Goal: Task Accomplishment & Management: Complete application form

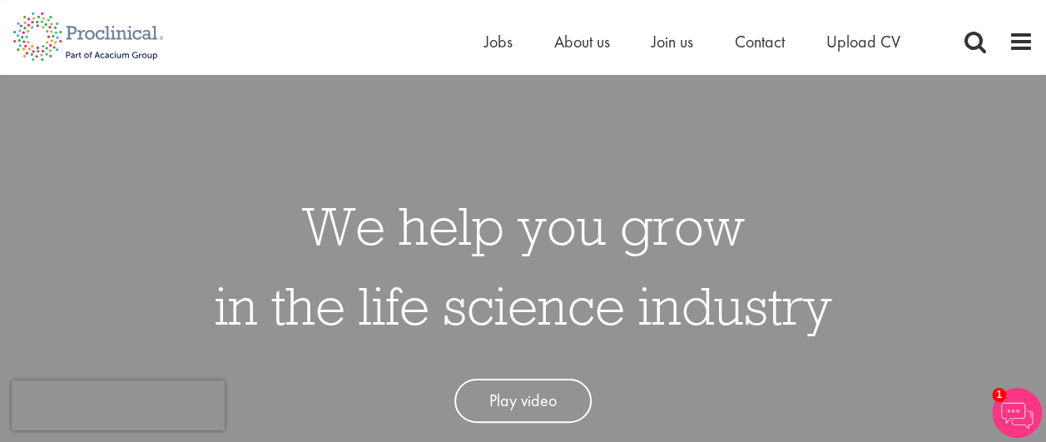
scroll to position [7, 0]
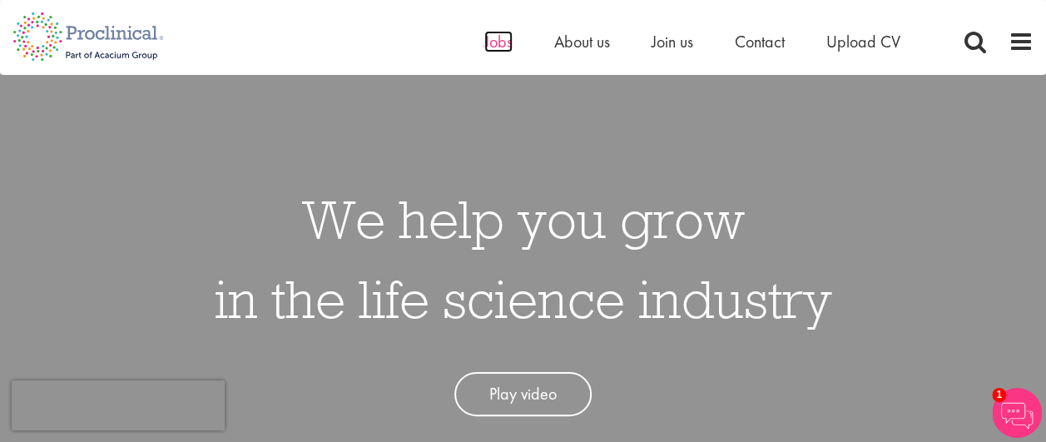
click at [488, 37] on span "Jobs" at bounding box center [498, 42] width 28 height 22
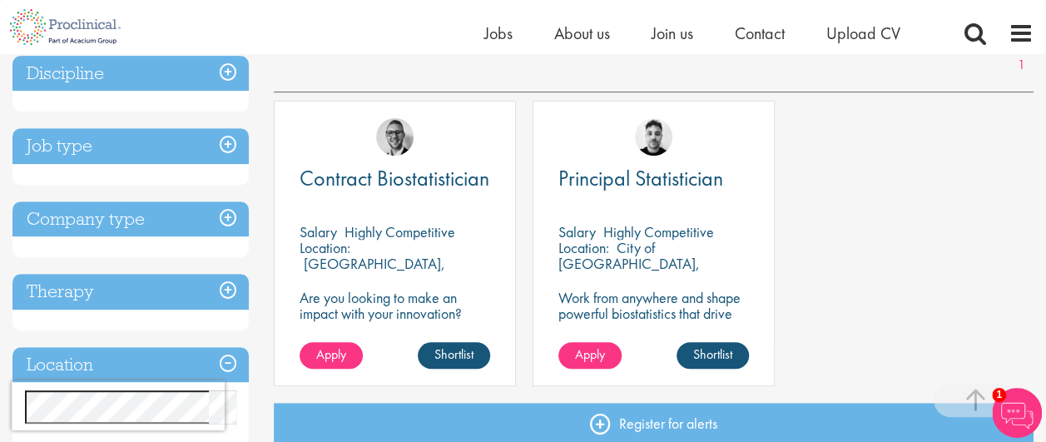
scroll to position [264, 0]
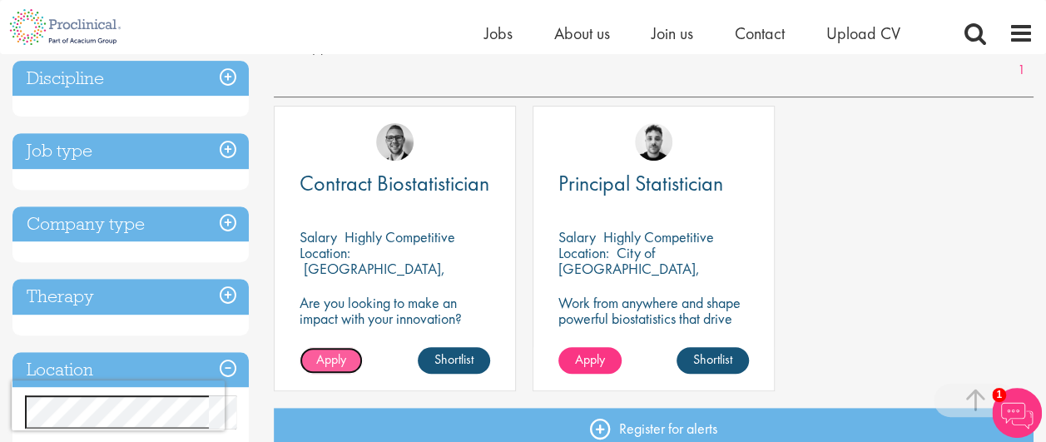
click at [320, 360] on span "Apply" at bounding box center [331, 358] width 30 height 17
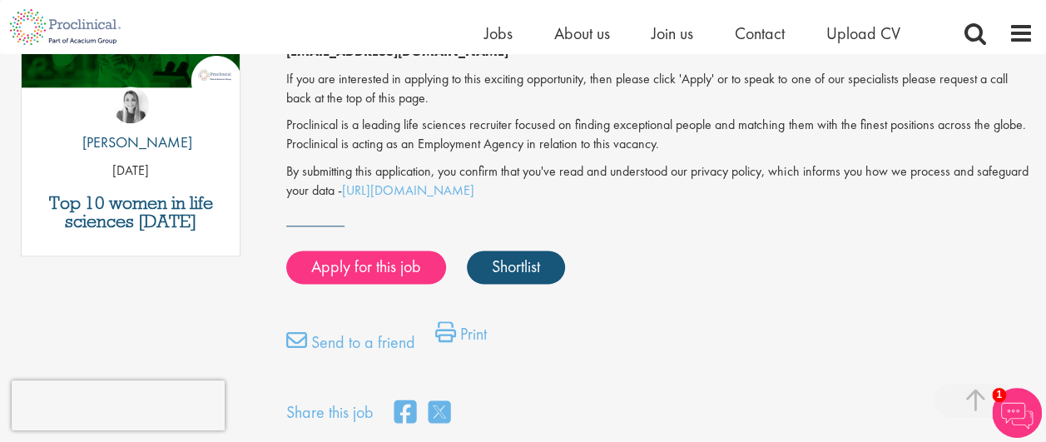
scroll to position [964, 0]
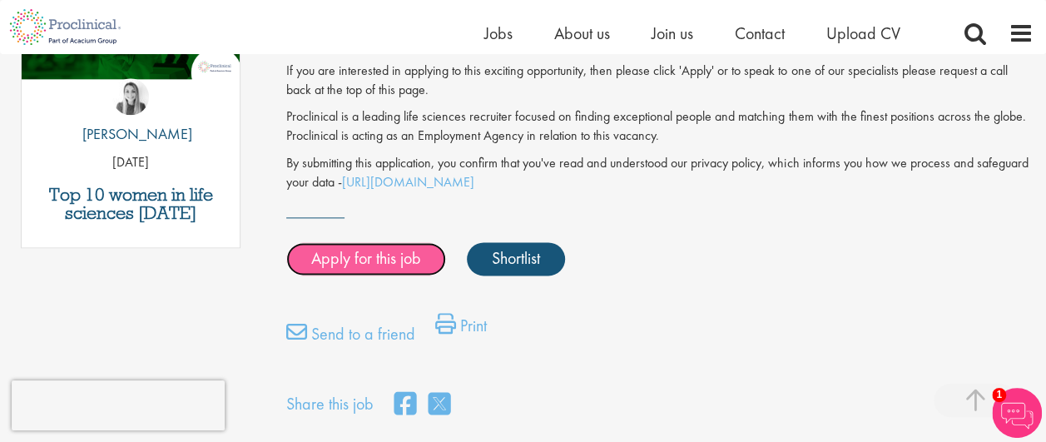
click at [345, 243] on link "Apply for this job" at bounding box center [366, 258] width 160 height 33
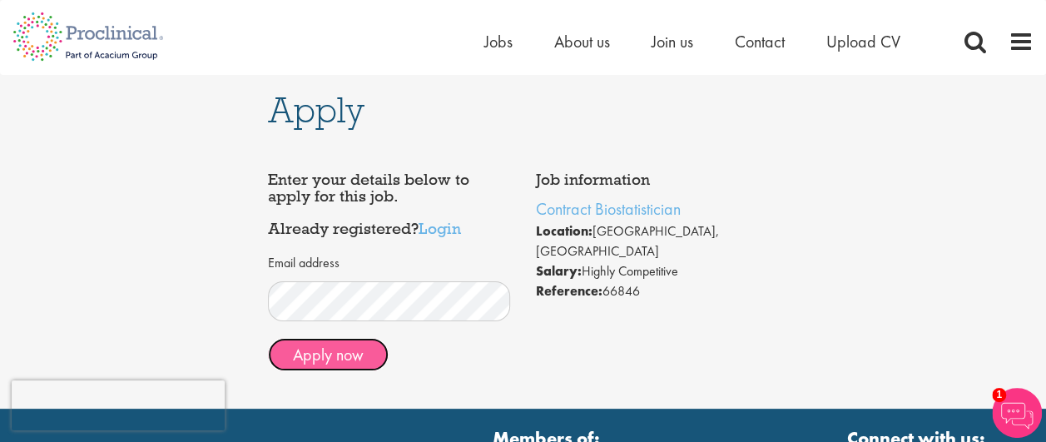
click at [315, 345] on button "Apply now" at bounding box center [328, 354] width 121 height 33
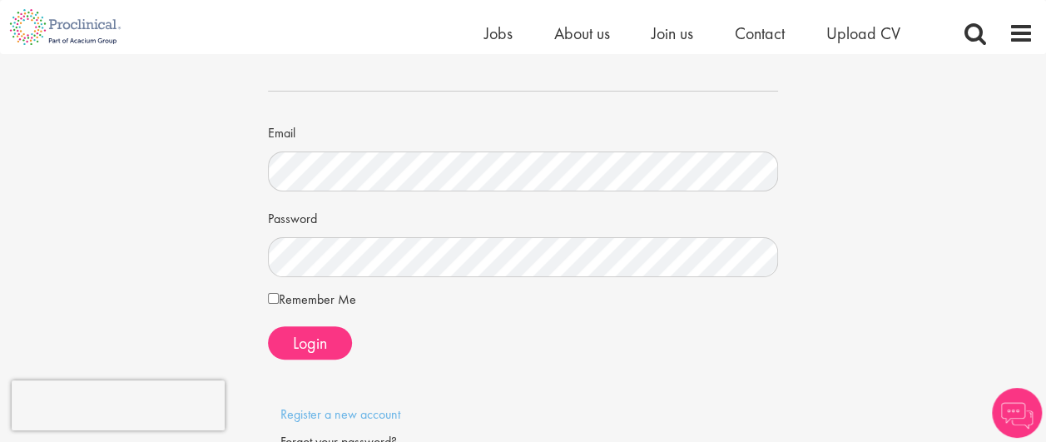
scroll to position [86, 0]
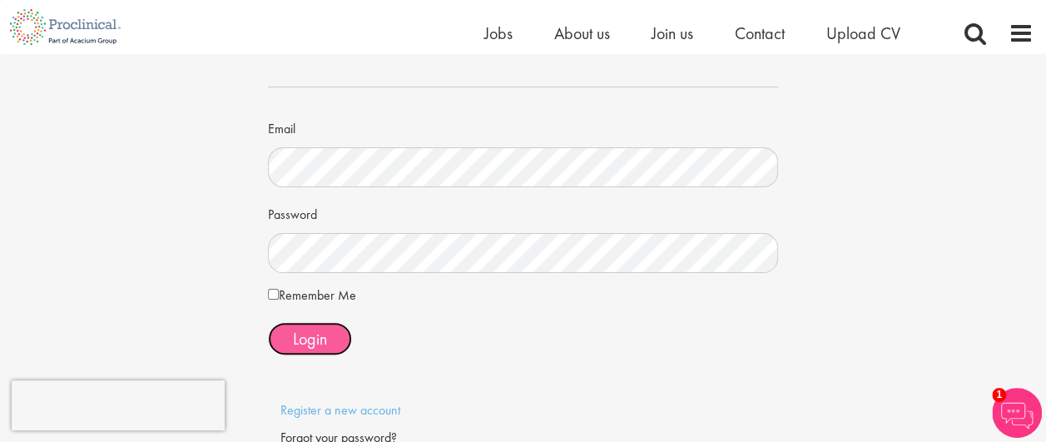
click at [314, 334] on span "Login" at bounding box center [310, 339] width 34 height 22
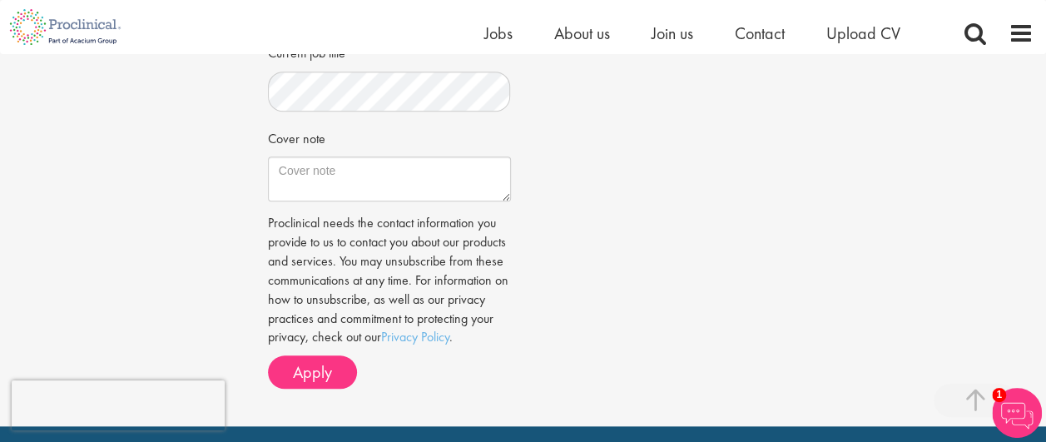
scroll to position [783, 0]
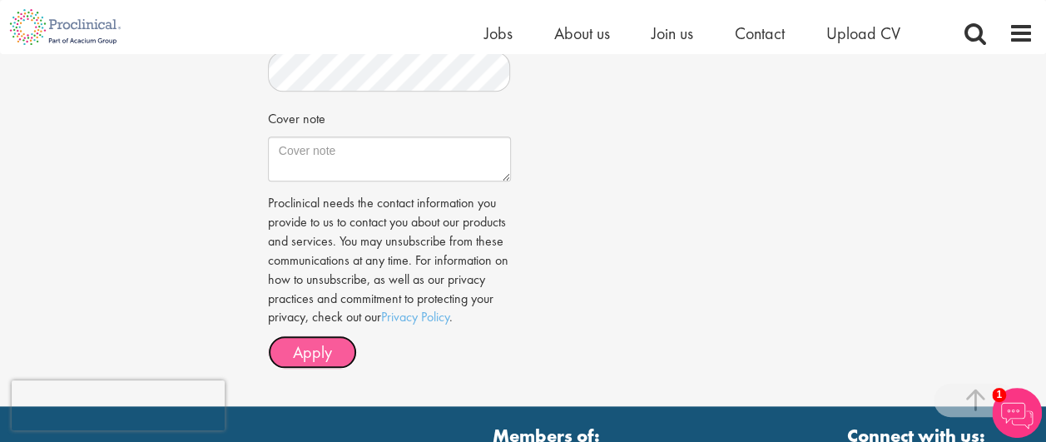
click at [330, 363] on span "Apply" at bounding box center [312, 352] width 39 height 22
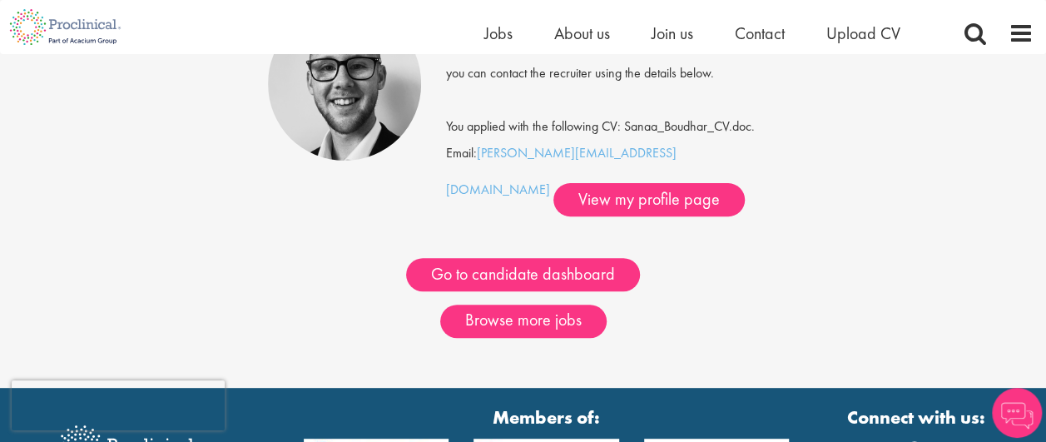
scroll to position [210, 0]
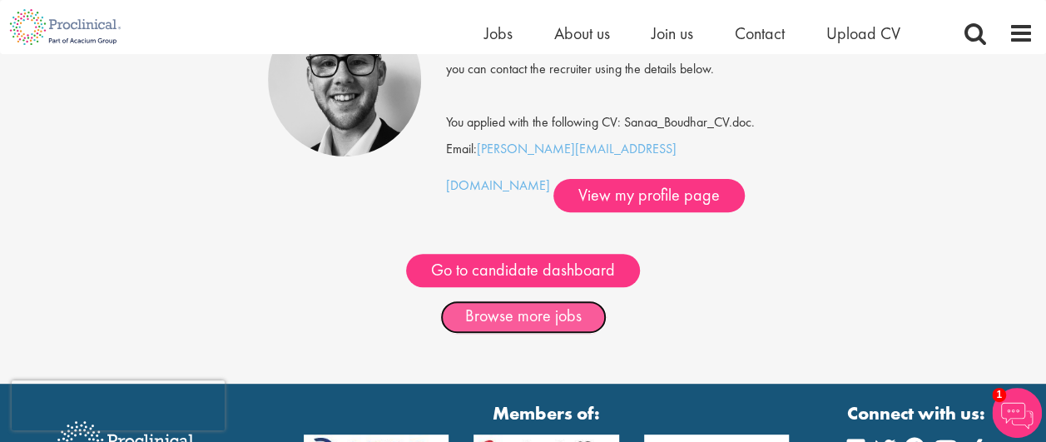
click at [571, 315] on link "Browse more jobs" at bounding box center [523, 316] width 166 height 33
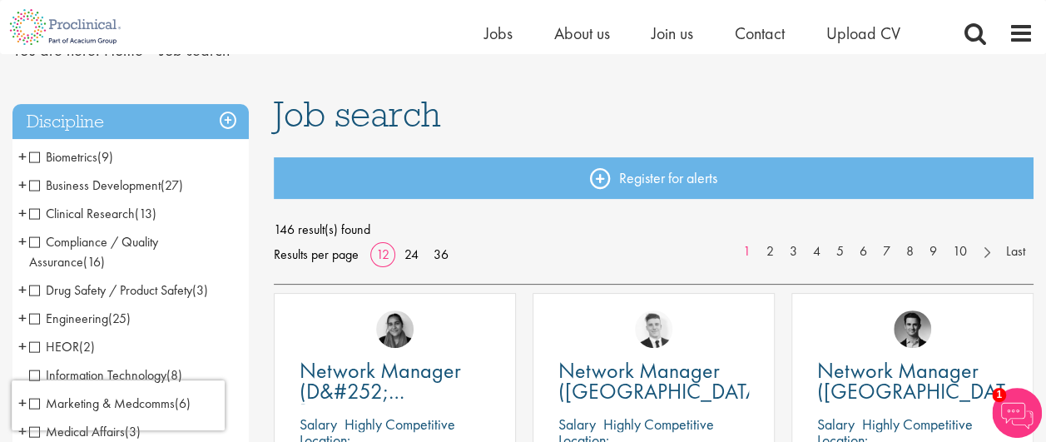
scroll to position [79, 0]
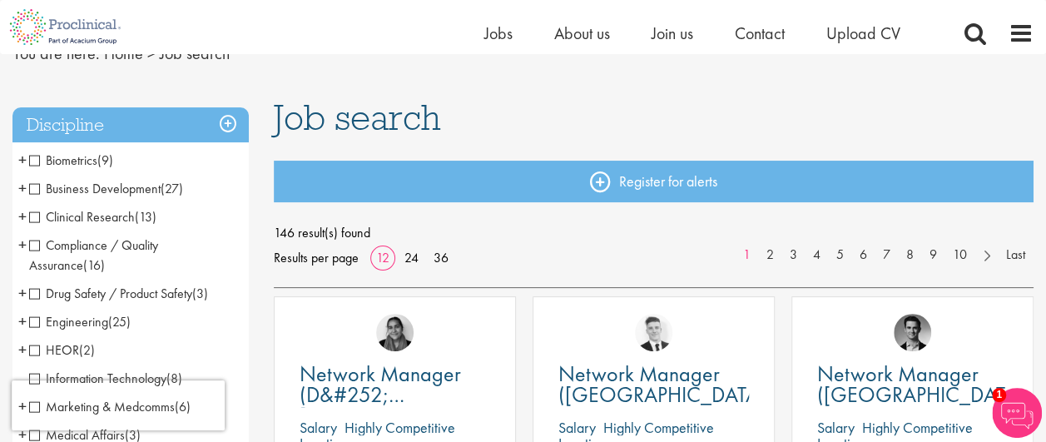
click at [37, 161] on span "Biometrics" at bounding box center [63, 159] width 68 height 17
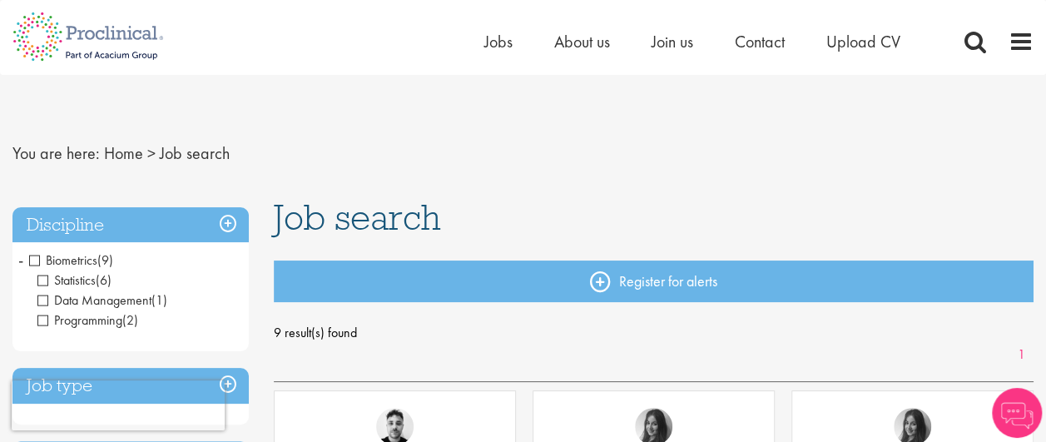
click at [42, 298] on span "Data Management" at bounding box center [94, 299] width 114 height 17
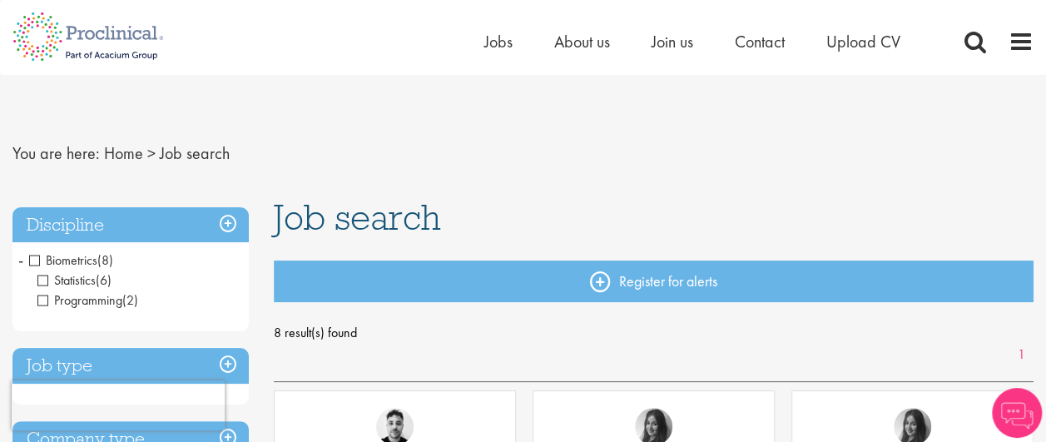
click at [42, 302] on span "Programming" at bounding box center [79, 299] width 85 height 17
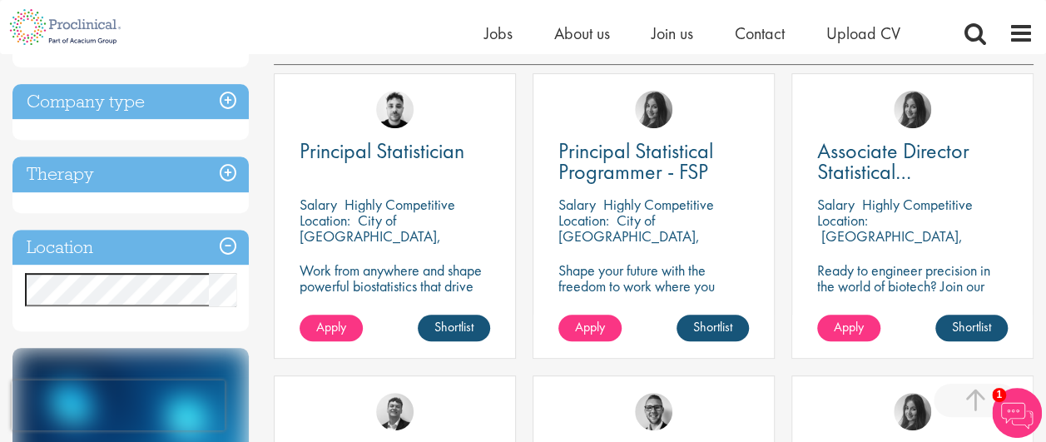
scroll to position [299, 0]
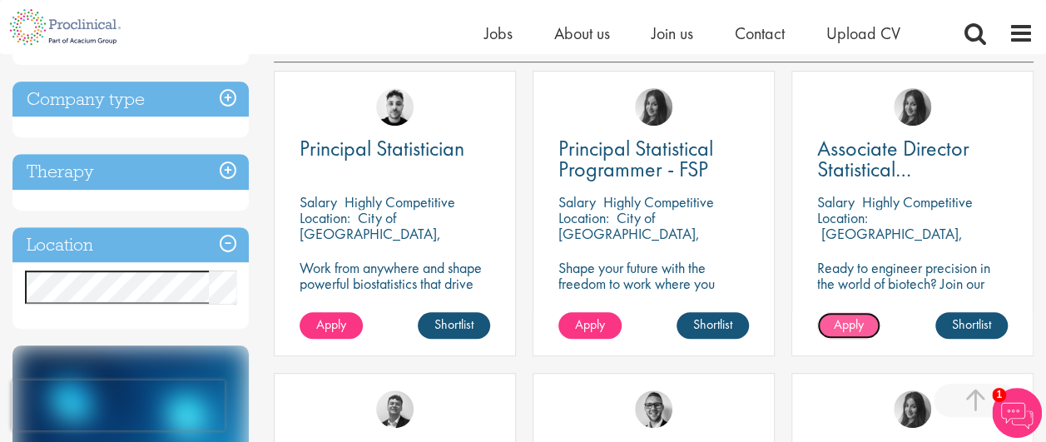
click at [841, 323] on span "Apply" at bounding box center [849, 323] width 30 height 17
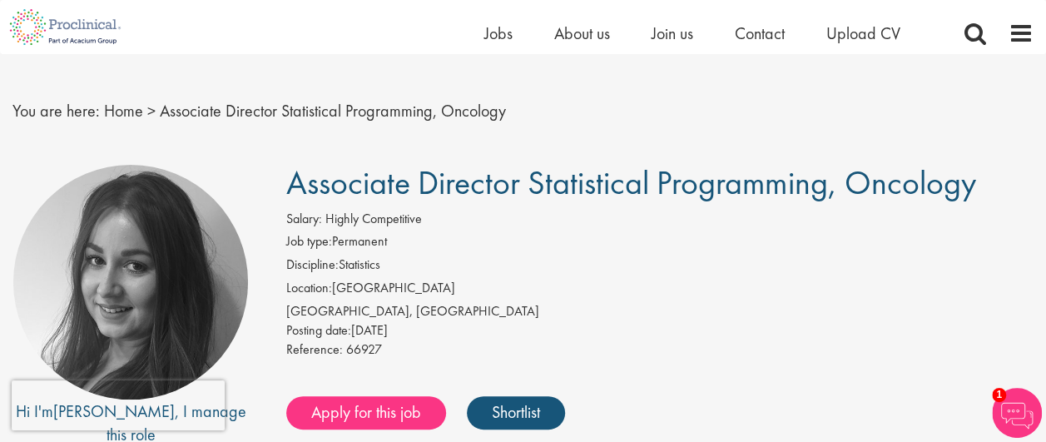
scroll to position [14, 0]
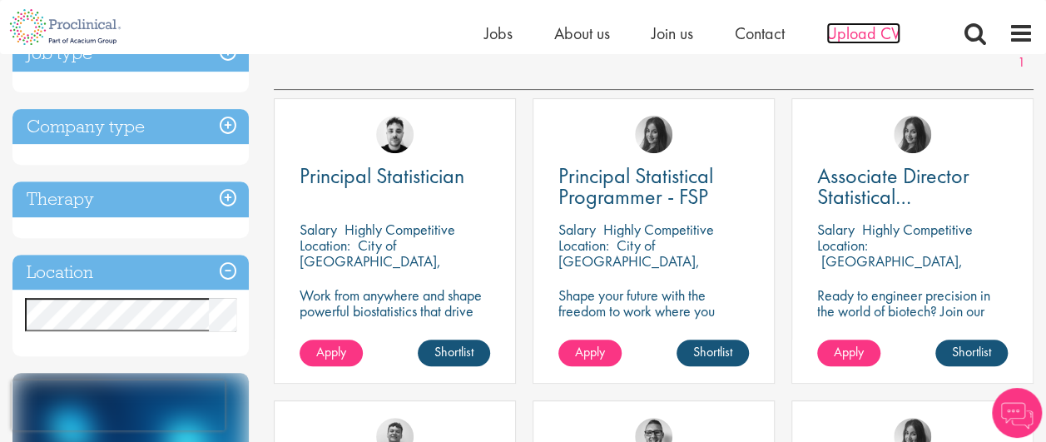
scroll to position [299, 0]
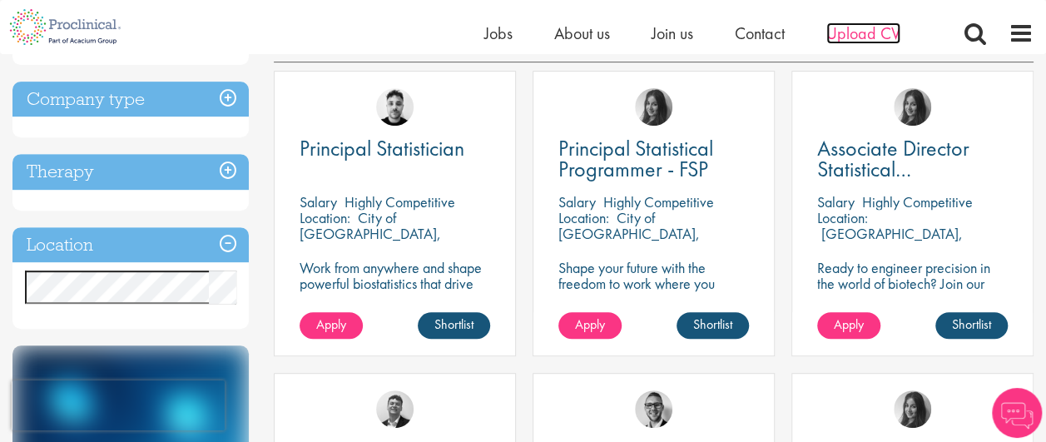
click at [865, 35] on span "Upload CV" at bounding box center [863, 33] width 74 height 22
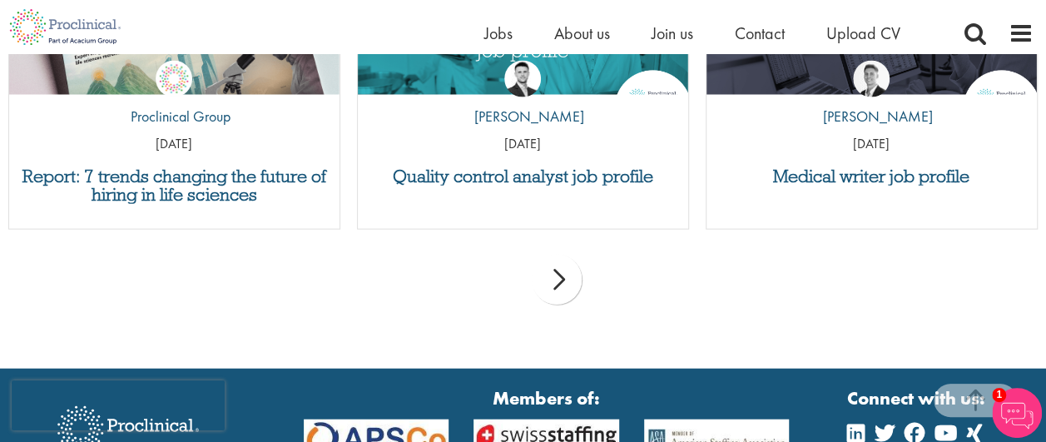
scroll to position [1844, 0]
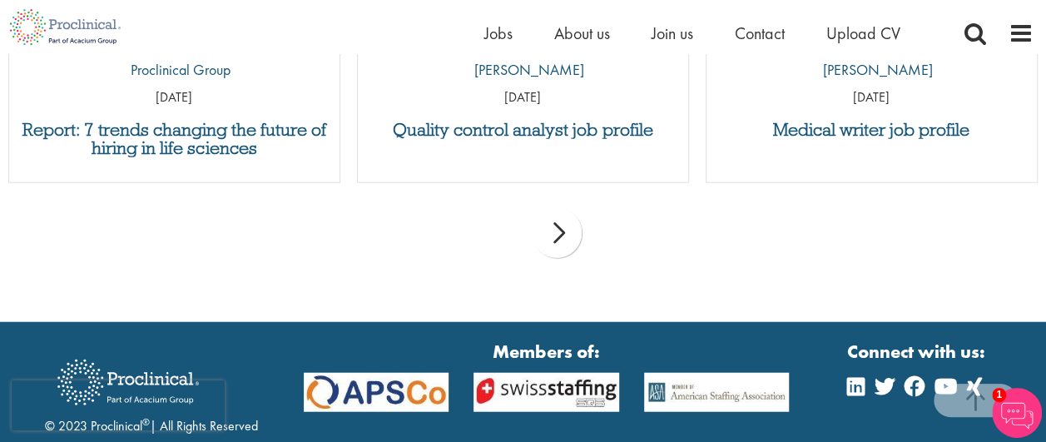
click at [560, 238] on div "next" at bounding box center [557, 233] width 50 height 50
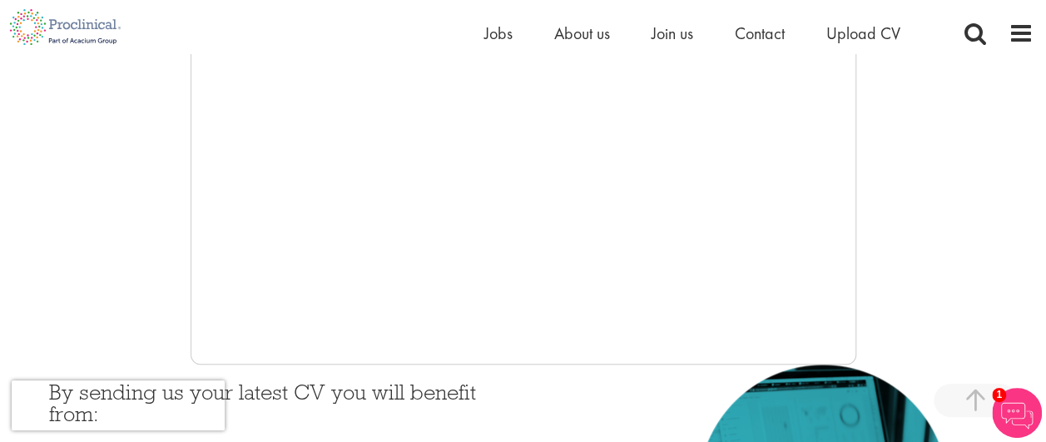
scroll to position [453, 0]
